Goal: Information Seeking & Learning: Learn about a topic

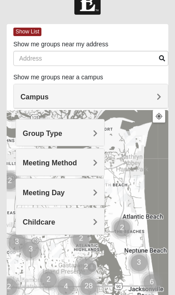
scroll to position [23, 0]
click at [140, 93] on h4 "Campus" at bounding box center [90, 97] width 141 height 8
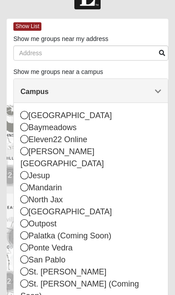
scroll to position [27, 0]
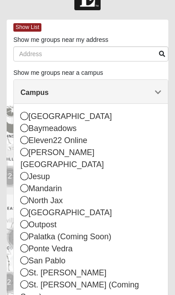
click at [29, 140] on div "Eleven22 Online" at bounding box center [90, 141] width 141 height 12
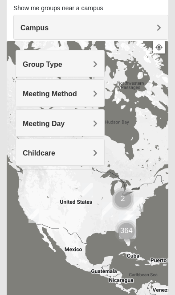
scroll to position [96, 0]
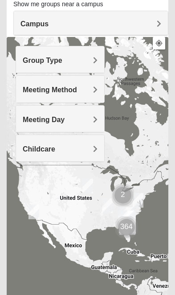
click at [27, 174] on div at bounding box center [88, 215] width 162 height 356
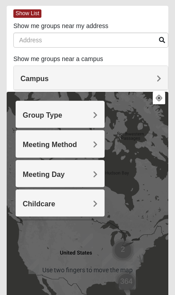
scroll to position [41, 0]
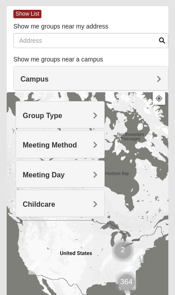
click at [93, 116] on h4 "Group Type" at bounding box center [60, 115] width 75 height 8
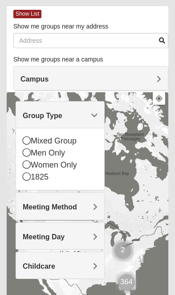
click at [127, 74] on div "Campus" at bounding box center [91, 78] width 154 height 24
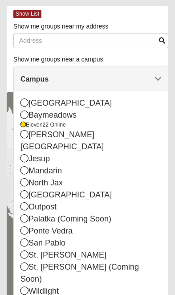
click at [129, 78] on h4 "Campus" at bounding box center [90, 79] width 141 height 8
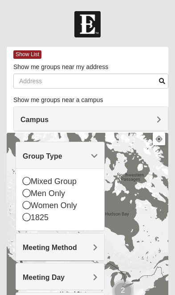
scroll to position [1, 0]
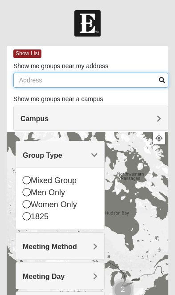
click at [159, 78] on input "Show me groups near my address" at bounding box center [90, 80] width 155 height 15
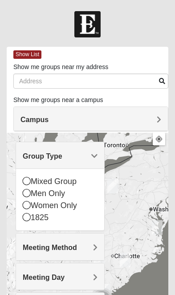
scroll to position [0, 0]
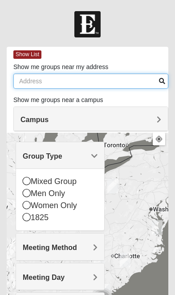
click at [106, 78] on input "Show me groups near my address" at bounding box center [90, 80] width 155 height 15
type input "[US_STATE]"
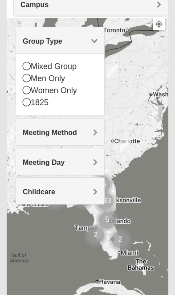
scroll to position [114, 0]
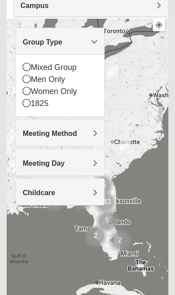
click at [77, 134] on span "Meeting Method" at bounding box center [50, 134] width 54 height 8
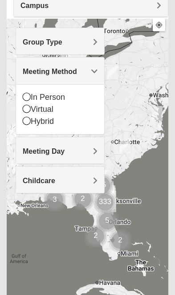
click at [30, 111] on icon at bounding box center [27, 109] width 8 height 8
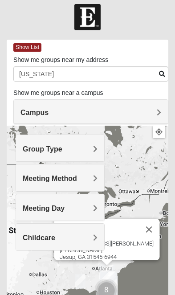
scroll to position [0, 0]
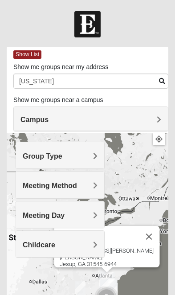
click at [94, 24] on img at bounding box center [87, 24] width 26 height 26
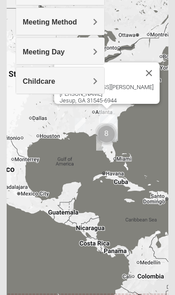
scroll to position [153, 0]
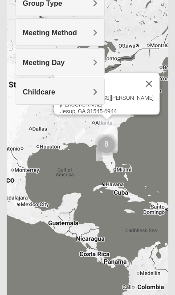
click at [138, 94] on button "Close" at bounding box center [148, 83] width 21 height 21
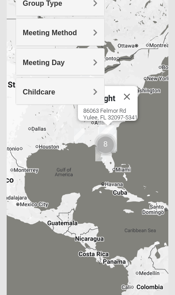
click at [111, 110] on div "[STREET_ADDRESS][PERSON_NAME]" at bounding box center [110, 113] width 54 height 13
click at [114, 111] on div "[STREET_ADDRESS][PERSON_NAME]" at bounding box center [110, 113] width 54 height 13
click at [105, 94] on span "Wildlight" at bounding box center [99, 98] width 32 height 9
click at [113, 91] on div "Wildlight" at bounding box center [99, 96] width 33 height 21
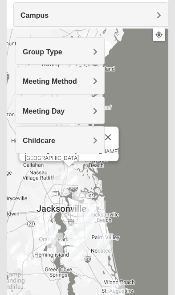
scroll to position [104, 0]
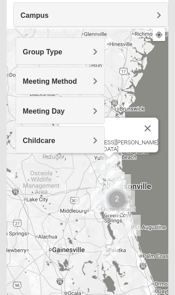
click at [91, 81] on h4 "Meeting Method" at bounding box center [60, 81] width 75 height 8
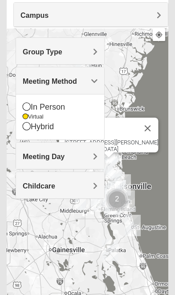
click at [149, 195] on div "North Jax [STREET_ADDRESS][PERSON_NAME]" at bounding box center [88, 207] width 162 height 356
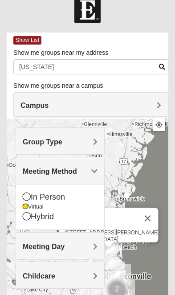
scroll to position [15, 0]
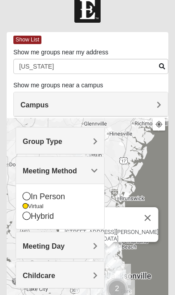
click at [88, 141] on h4 "Group Type" at bounding box center [60, 141] width 75 height 8
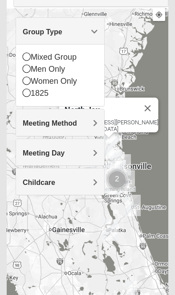
scroll to position [122, 0]
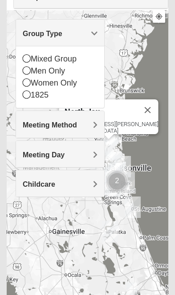
click at [90, 153] on h4 "Meeting Day" at bounding box center [60, 155] width 75 height 8
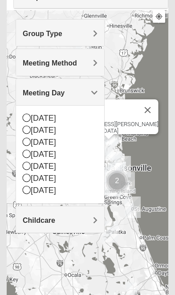
click at [146, 163] on div "North Jax [STREET_ADDRESS][PERSON_NAME]" at bounding box center [88, 188] width 162 height 356
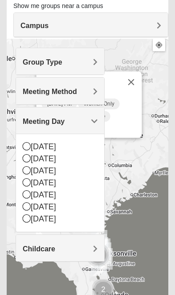
scroll to position [94, 0]
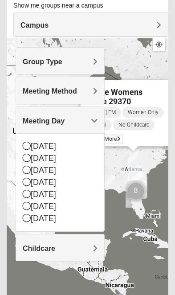
click at [122, 135] on div "[DATE] PM Women Only Virtual No Childcare Learn More" at bounding box center [136, 126] width 100 height 40
click at [122, 142] on span "Learn More" at bounding box center [104, 139] width 37 height 9
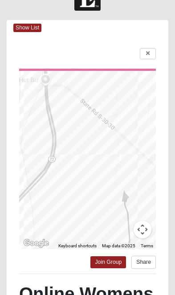
scroll to position [27, 0]
click at [151, 53] on link at bounding box center [148, 53] width 16 height 11
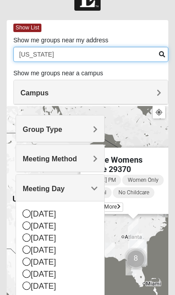
click at [147, 50] on input "[US_STATE]" at bounding box center [90, 54] width 155 height 15
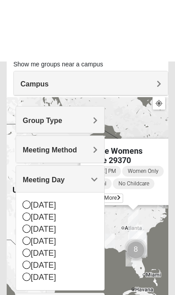
scroll to position [98, 0]
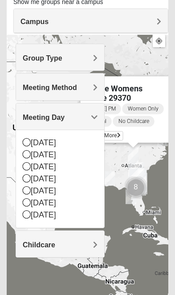
click at [30, 200] on icon at bounding box center [27, 202] width 8 height 8
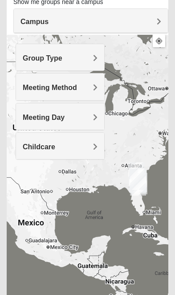
scroll to position [98, 0]
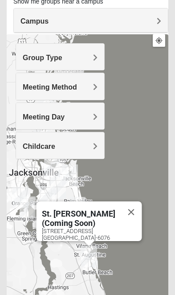
click at [59, 168] on img "San Pablo" at bounding box center [69, 175] width 23 height 29
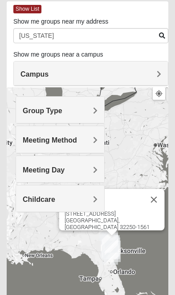
scroll to position [47, 0]
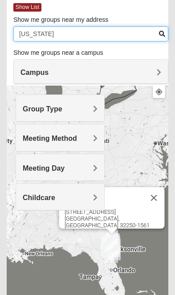
click at [157, 29] on input "[US_STATE]" at bounding box center [90, 33] width 155 height 15
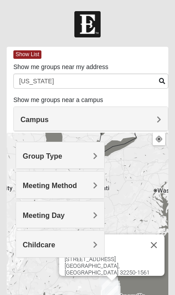
click at [121, 118] on h4 "Campus" at bounding box center [90, 119] width 141 height 8
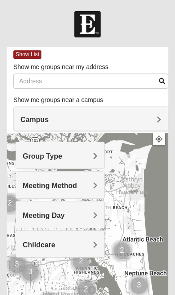
click at [92, 26] on img at bounding box center [87, 24] width 26 height 26
click at [91, 22] on img at bounding box center [87, 24] width 26 height 26
